Goal: Navigation & Orientation: Find specific page/section

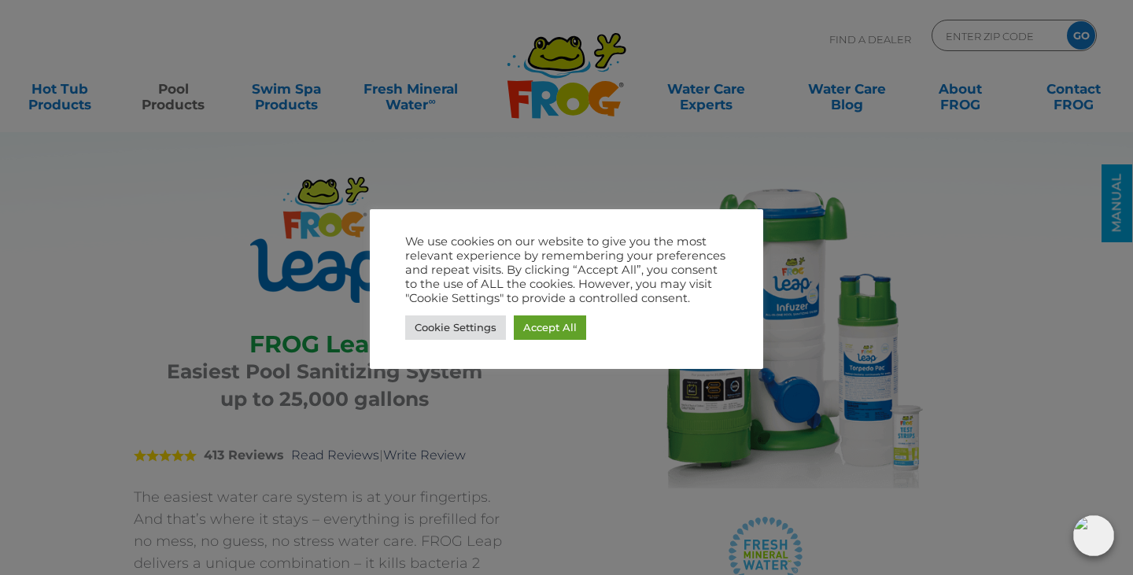
click at [978, 33] on div at bounding box center [566, 287] width 1133 height 575
click at [530, 331] on link "Accept All" at bounding box center [550, 328] width 72 height 24
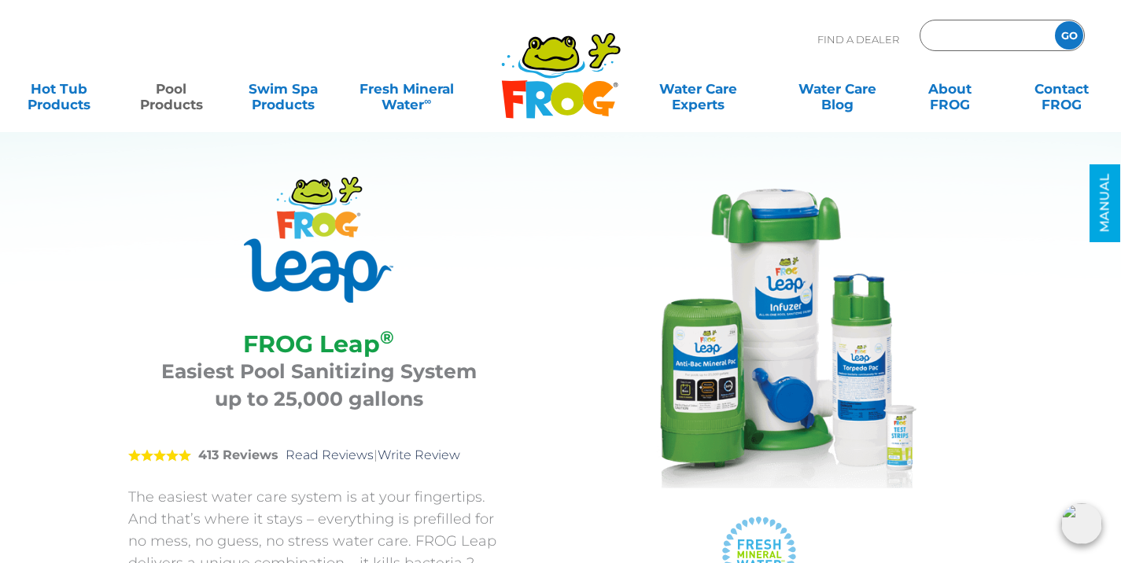
click at [971, 35] on input "Zip Code Form" at bounding box center [985, 35] width 106 height 23
type input "06360"
click at [1055, 21] on input "GO" at bounding box center [1069, 35] width 28 height 28
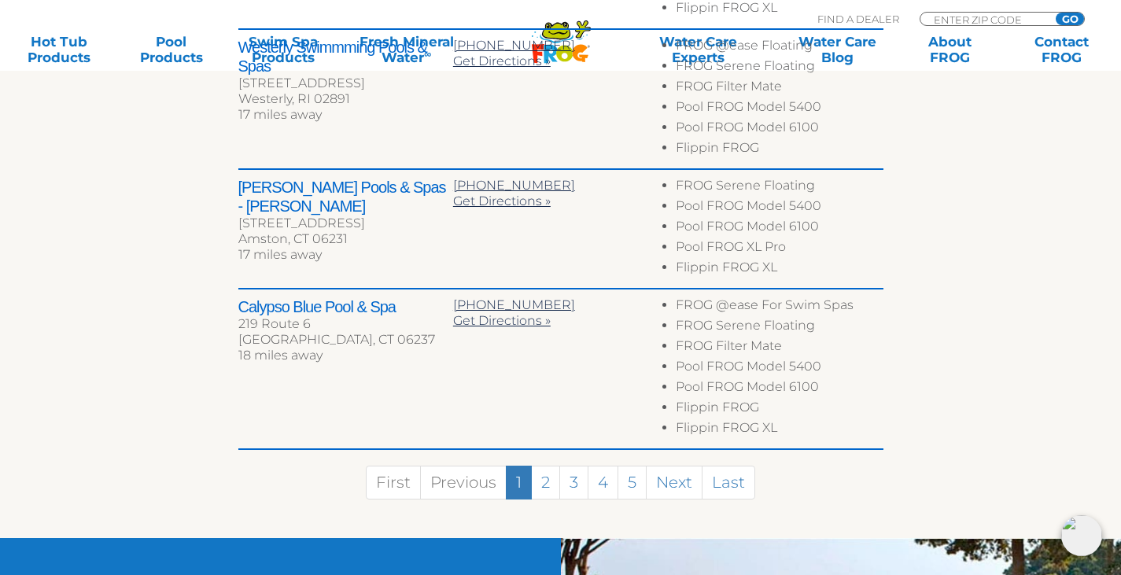
scroll to position [977, 0]
click at [543, 467] on link "2" at bounding box center [545, 482] width 29 height 34
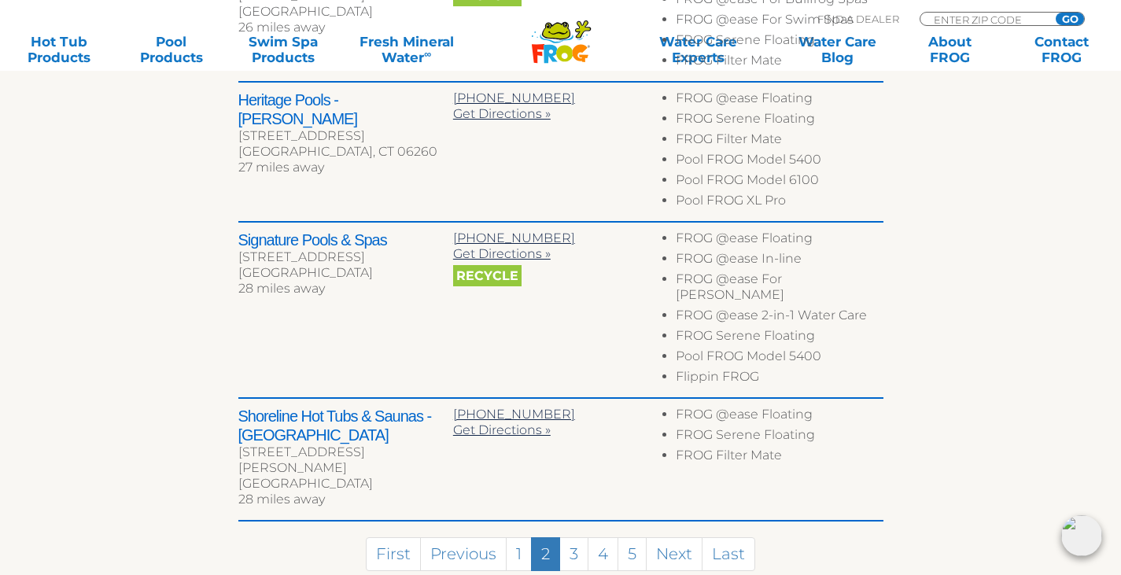
scroll to position [914, 0]
click at [567, 537] on link "3" at bounding box center [573, 554] width 29 height 34
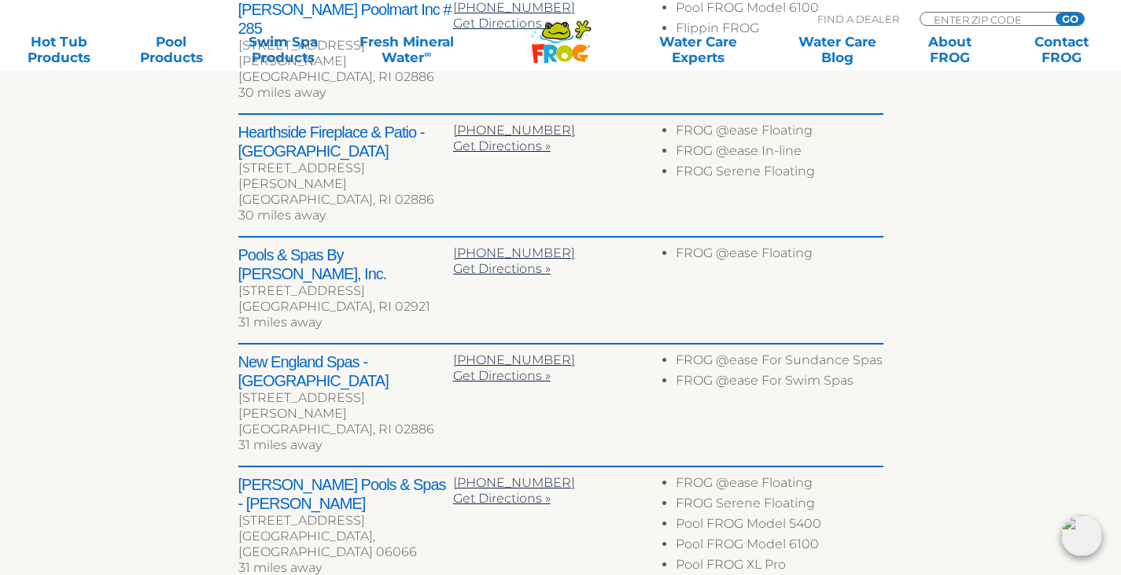
scroll to position [760, 0]
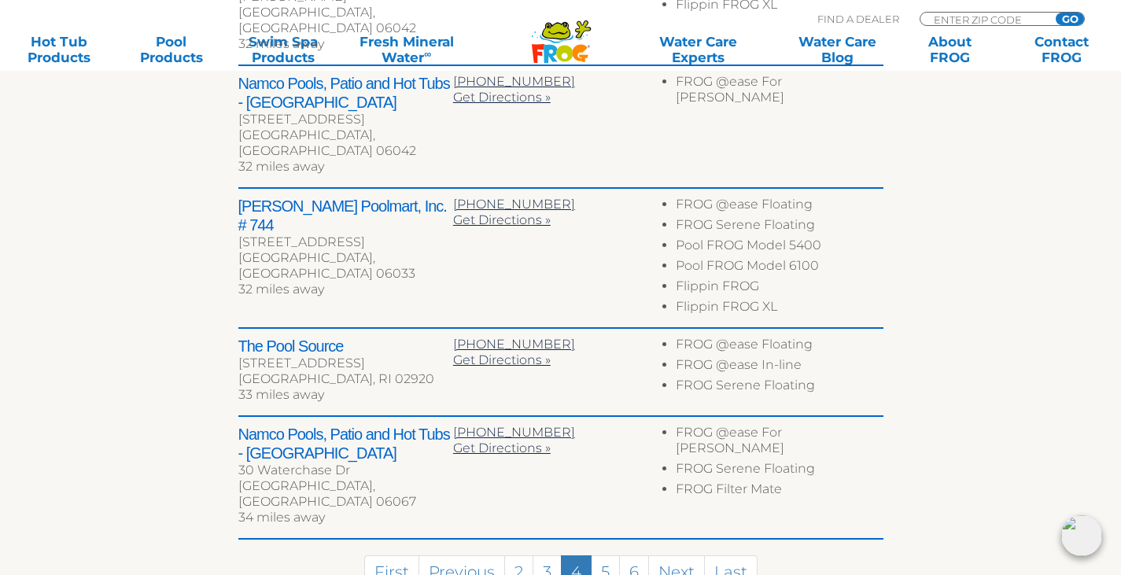
scroll to position [825, 0]
click at [605, 555] on link "5" at bounding box center [605, 572] width 29 height 34
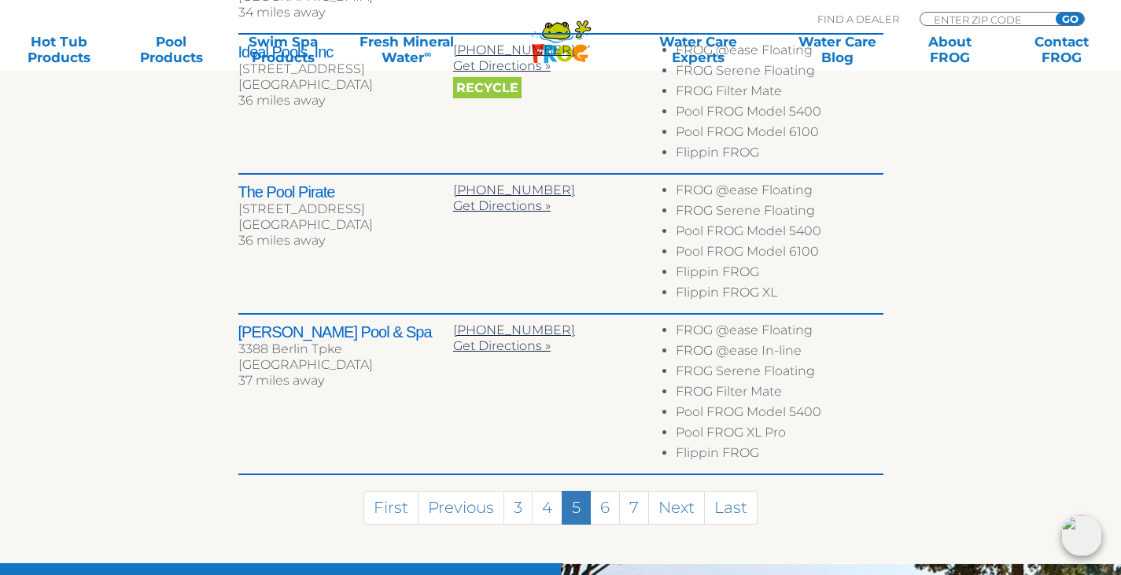
scroll to position [962, 0]
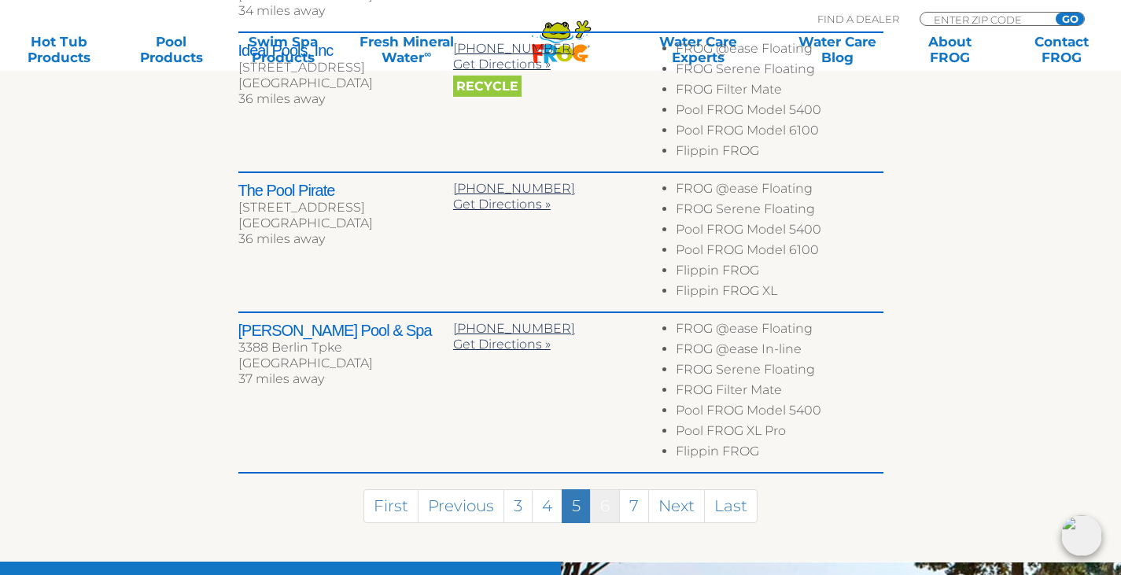
click at [618, 489] on link "6" at bounding box center [605, 506] width 30 height 34
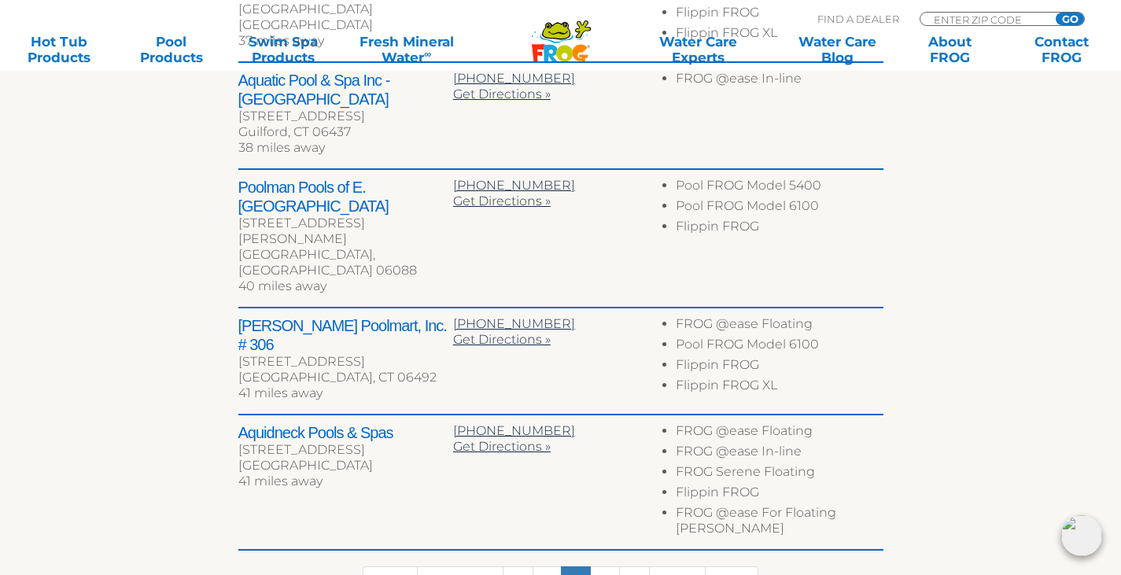
scroll to position [807, 0]
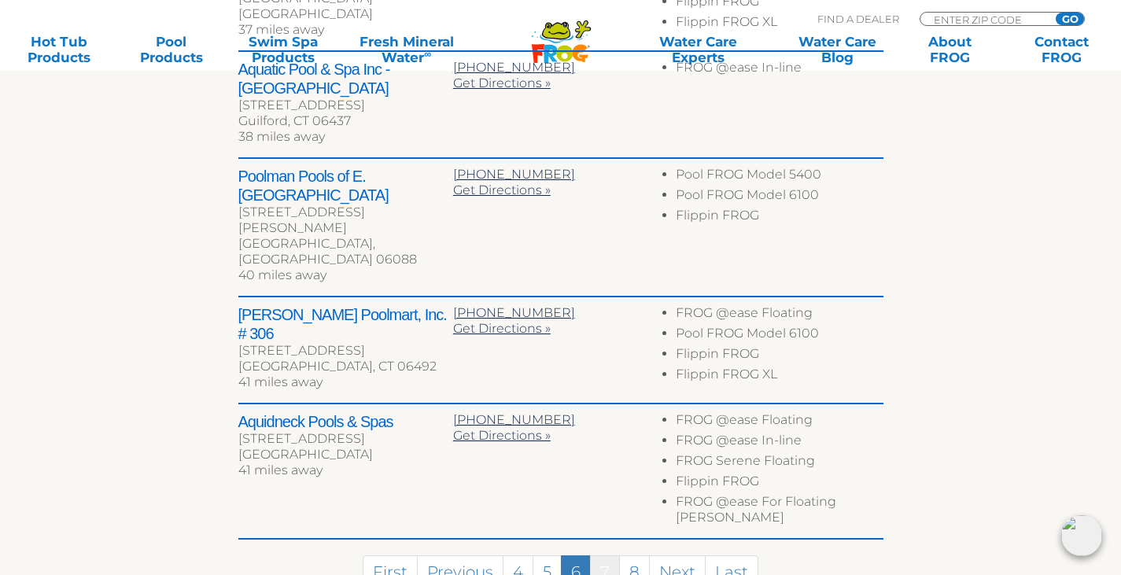
click at [612, 556] on link "7" at bounding box center [605, 573] width 30 height 34
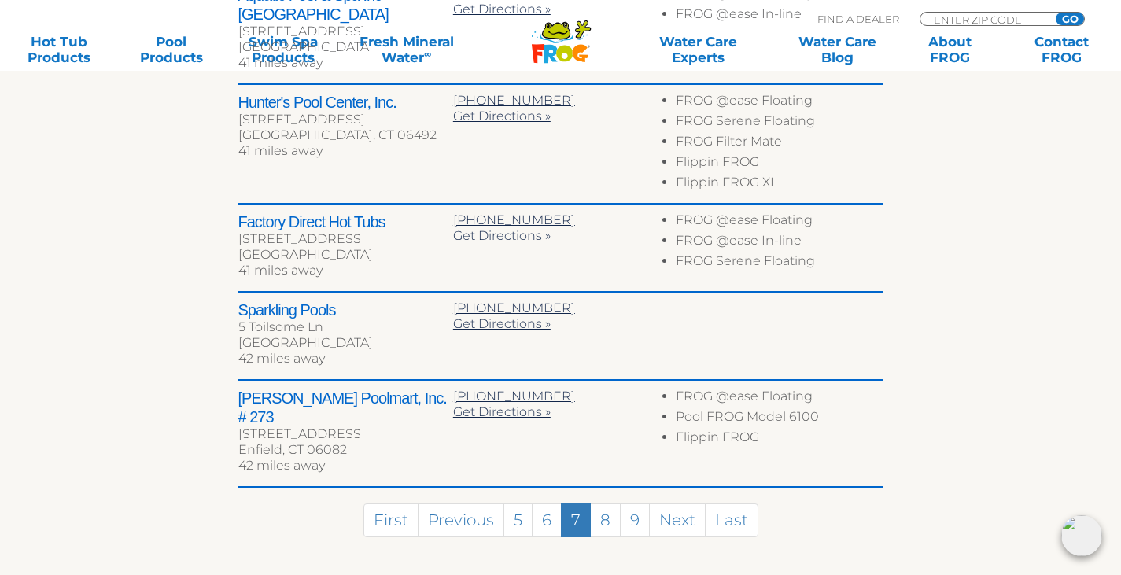
scroll to position [774, 0]
click at [605, 503] on link "8" at bounding box center [605, 520] width 31 height 34
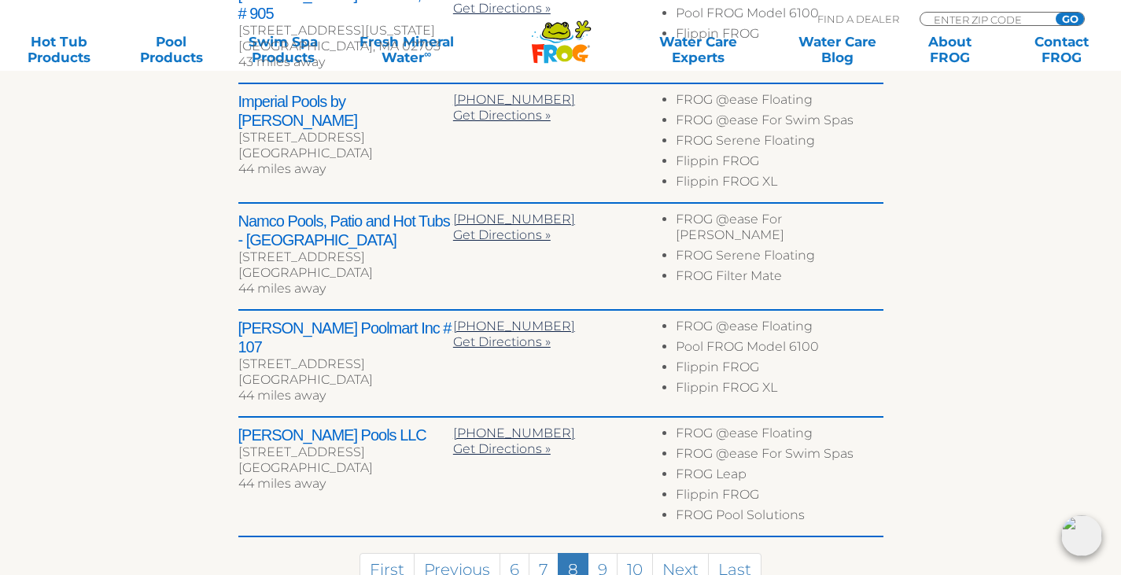
scroll to position [836, 0]
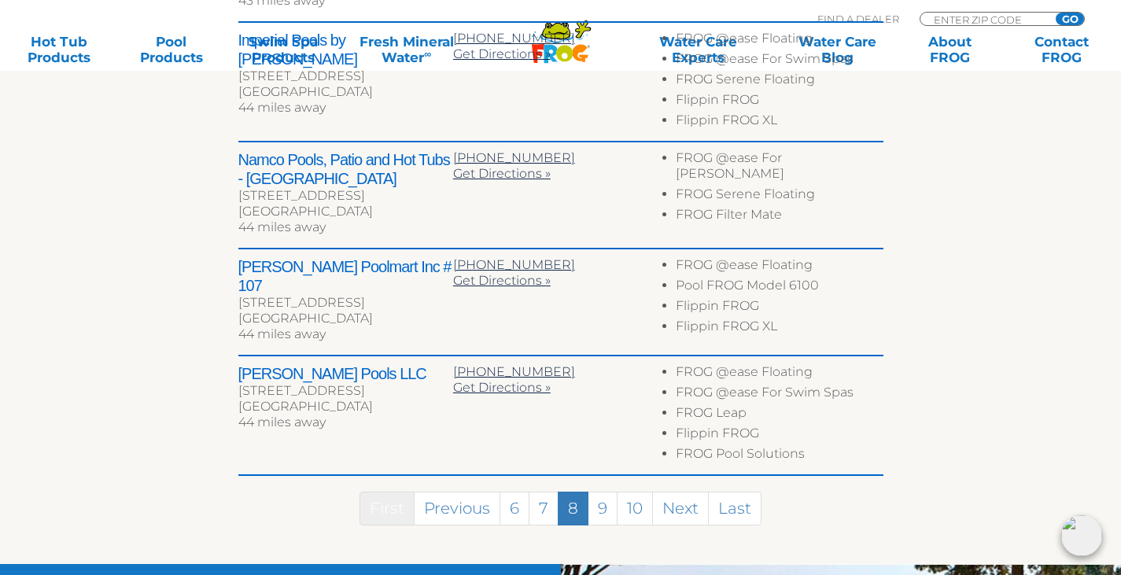
click at [370, 492] on link "First" at bounding box center [387, 509] width 55 height 34
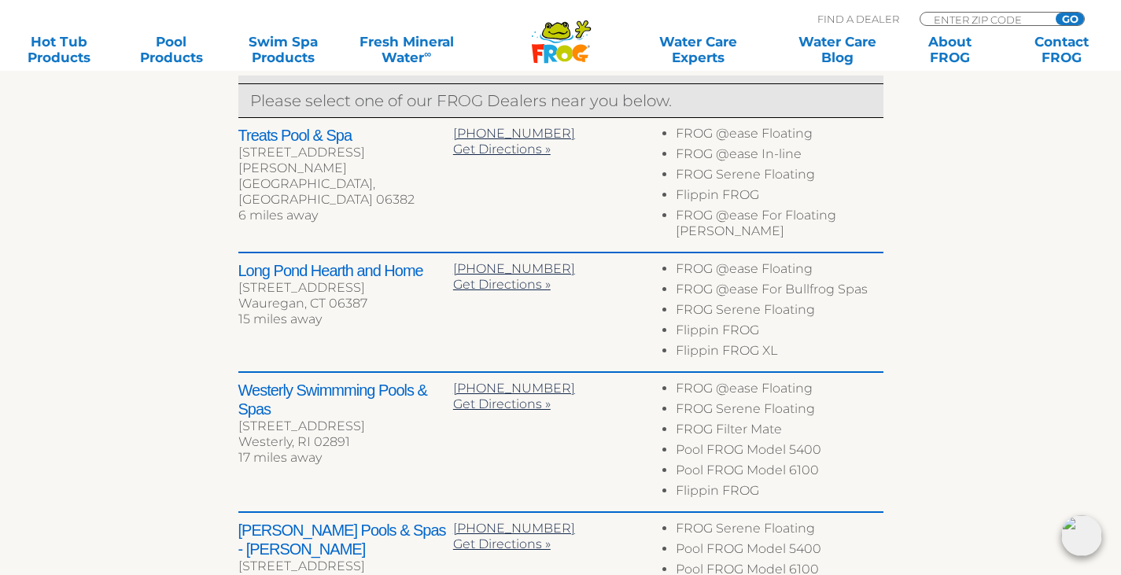
scroll to position [634, 0]
click at [463, 276] on span "Get Directions »" at bounding box center [502, 283] width 98 height 15
